Goal: Navigation & Orientation: Find specific page/section

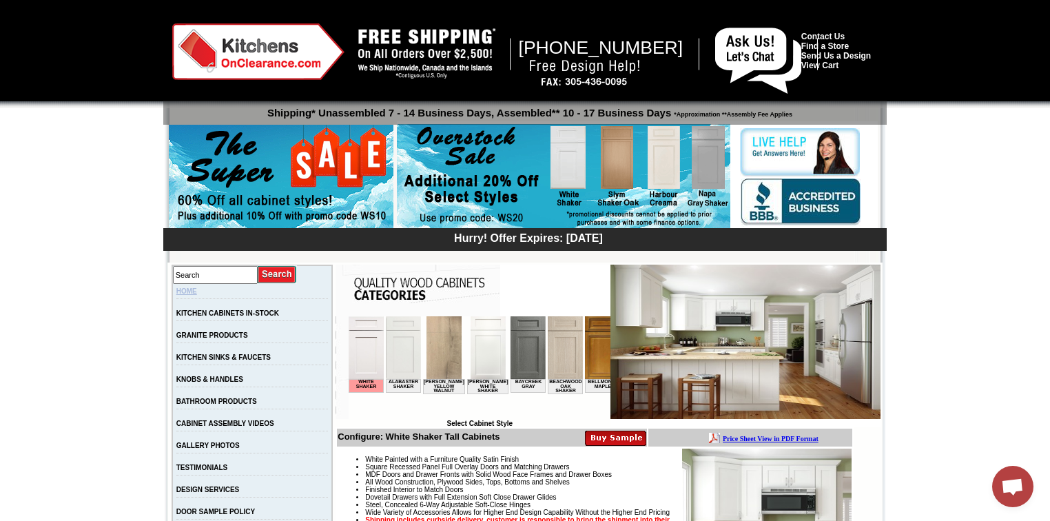
click at [195, 292] on link "HOME" at bounding box center [186, 291] width 21 height 8
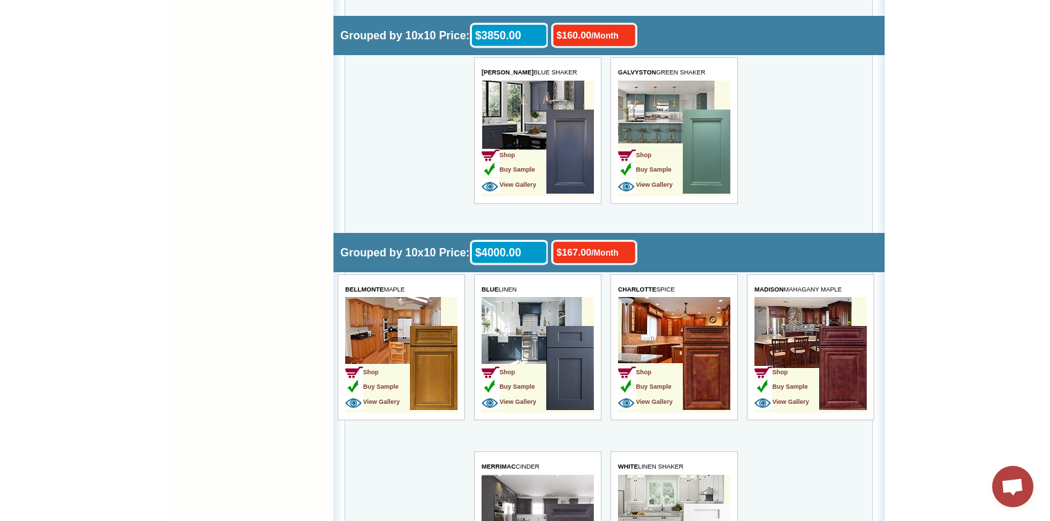
scroll to position [3472, 0]
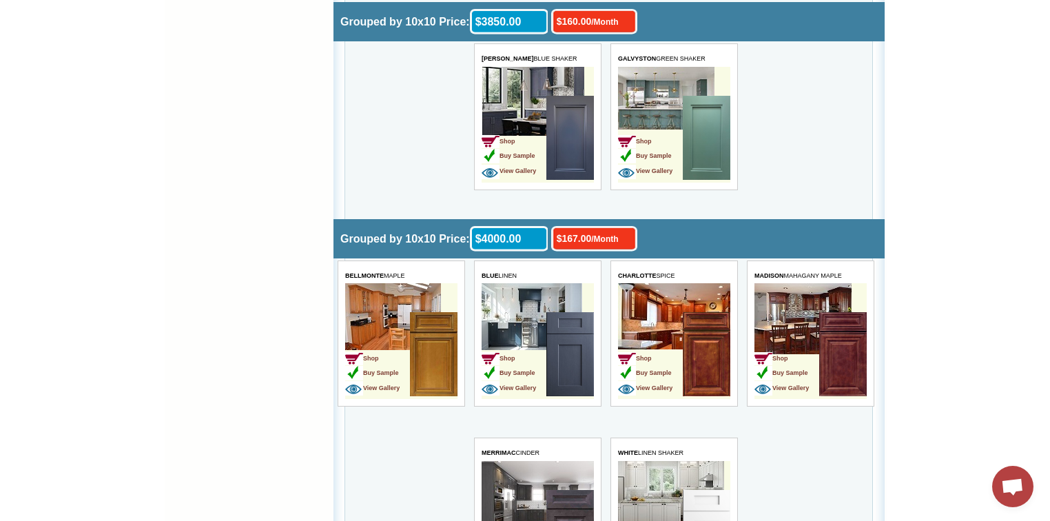
click at [847, 346] on img at bounding box center [842, 354] width 48 height 84
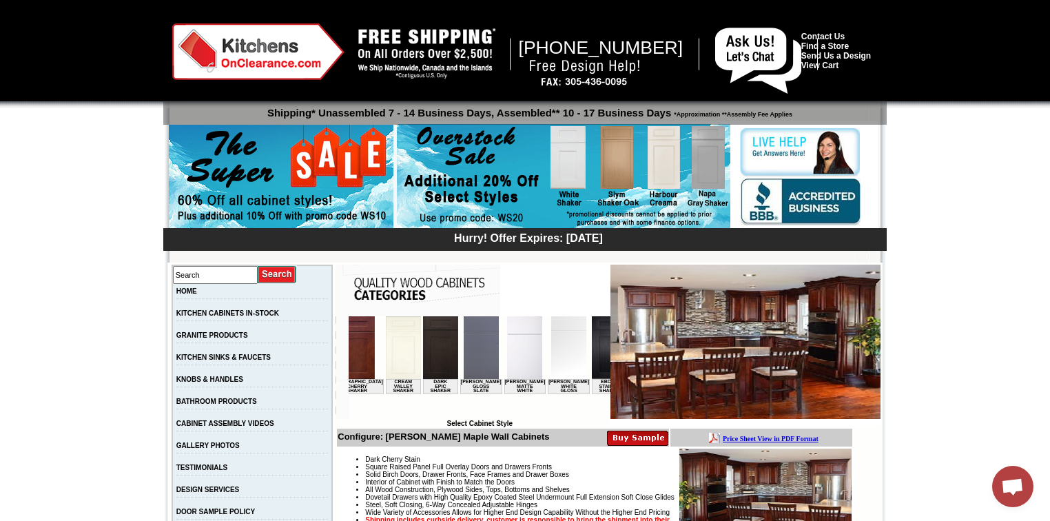
scroll to position [0, 707]
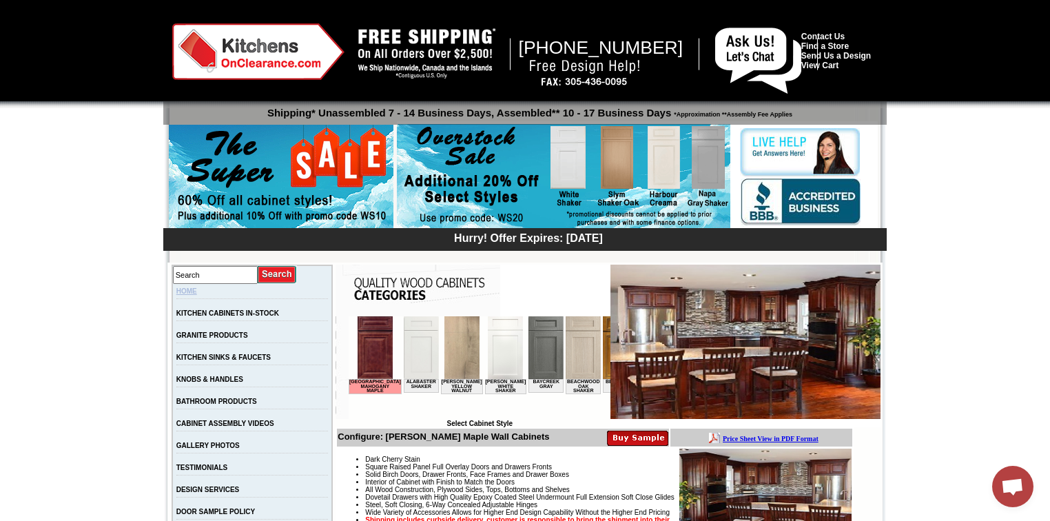
click at [197, 292] on link "HOME" at bounding box center [186, 291] width 21 height 8
